Goal: Task Accomplishment & Management: Manage account settings

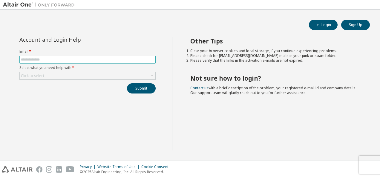
click at [89, 58] on input "text" at bounding box center [87, 59] width 133 height 5
type input "**********"
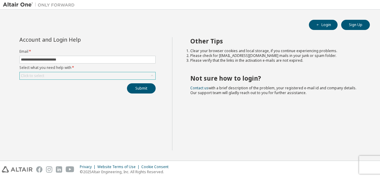
click at [84, 74] on div "Click to select" at bounding box center [88, 75] width 136 height 7
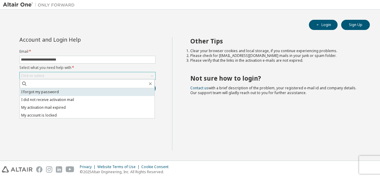
click at [71, 91] on li "I forgot my password" at bounding box center [87, 92] width 135 height 8
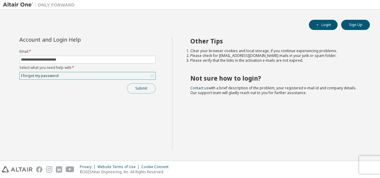
click at [131, 92] on button "Submit" at bounding box center [141, 88] width 29 height 10
click at [143, 91] on button "Submit" at bounding box center [141, 88] width 29 height 10
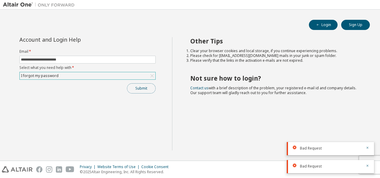
click at [148, 90] on button "Submit" at bounding box center [141, 88] width 29 height 10
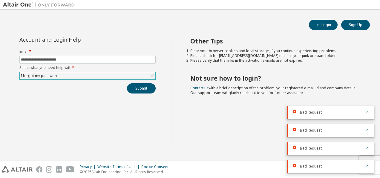
click at [369, 112] on icon "button" at bounding box center [368, 112] width 4 height 4
click at [367, 128] on icon "button" at bounding box center [368, 130] width 4 height 4
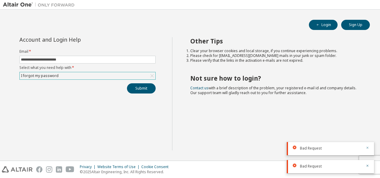
click at [367, 147] on icon "button" at bounding box center [368, 148] width 4 height 4
click at [368, 164] on icon "button" at bounding box center [368, 166] width 4 height 4
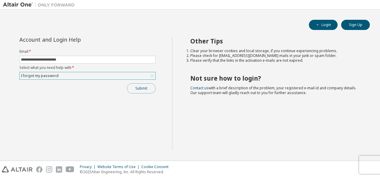
click at [135, 88] on button "Submit" at bounding box center [141, 88] width 29 height 10
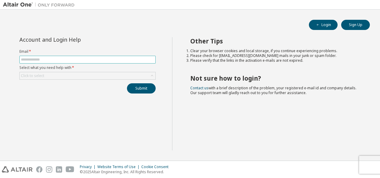
click at [27, 60] on input "text" at bounding box center [87, 59] width 133 height 5
type input "**********"
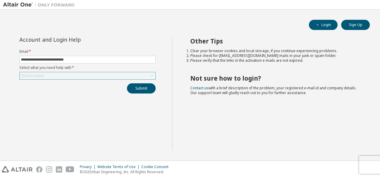
click at [58, 74] on div "Click to select" at bounding box center [88, 75] width 136 height 7
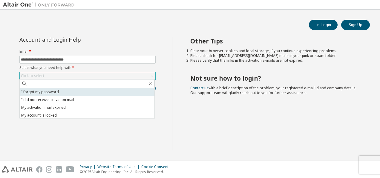
click at [56, 90] on li "I forgot my password" at bounding box center [87, 92] width 135 height 8
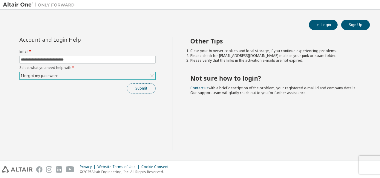
click at [138, 91] on button "Submit" at bounding box center [141, 88] width 29 height 10
